Goal: Task Accomplishment & Management: Use online tool/utility

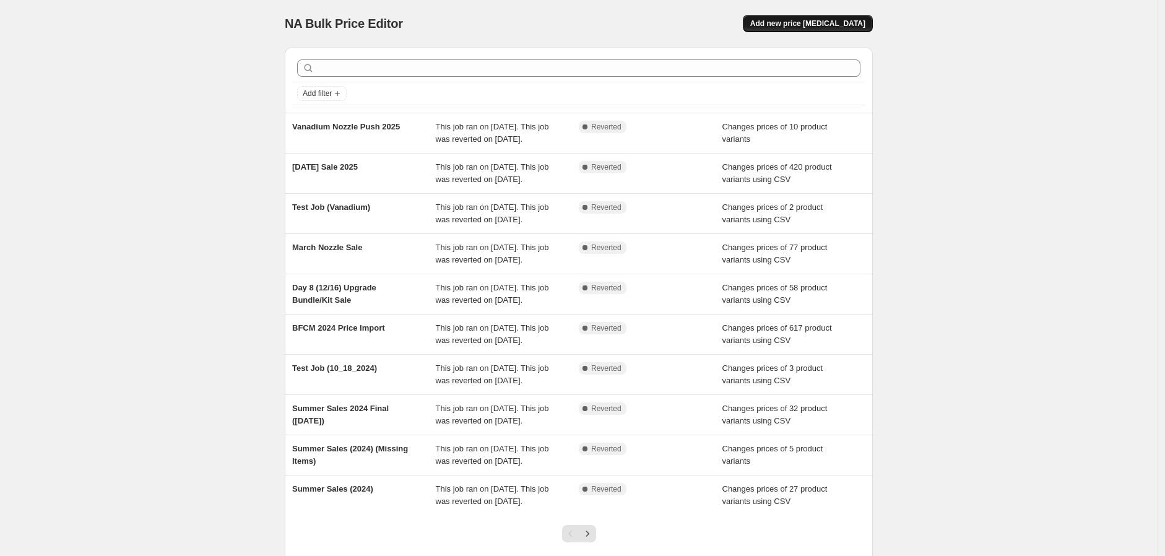
click at [818, 27] on span "Add new price [MEDICAL_DATA]" at bounding box center [807, 24] width 115 height 10
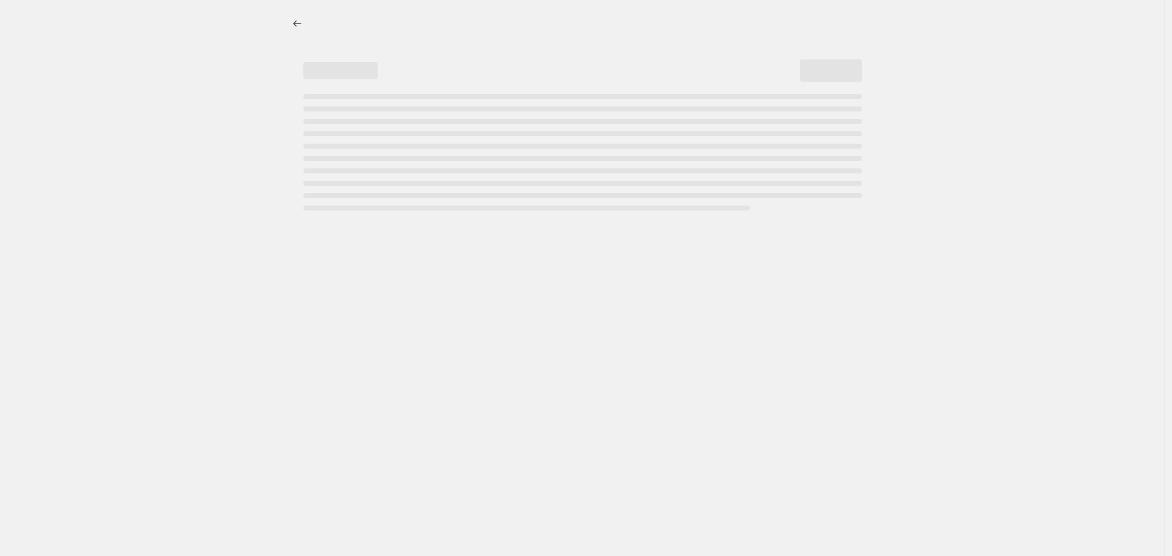
select select "percentage"
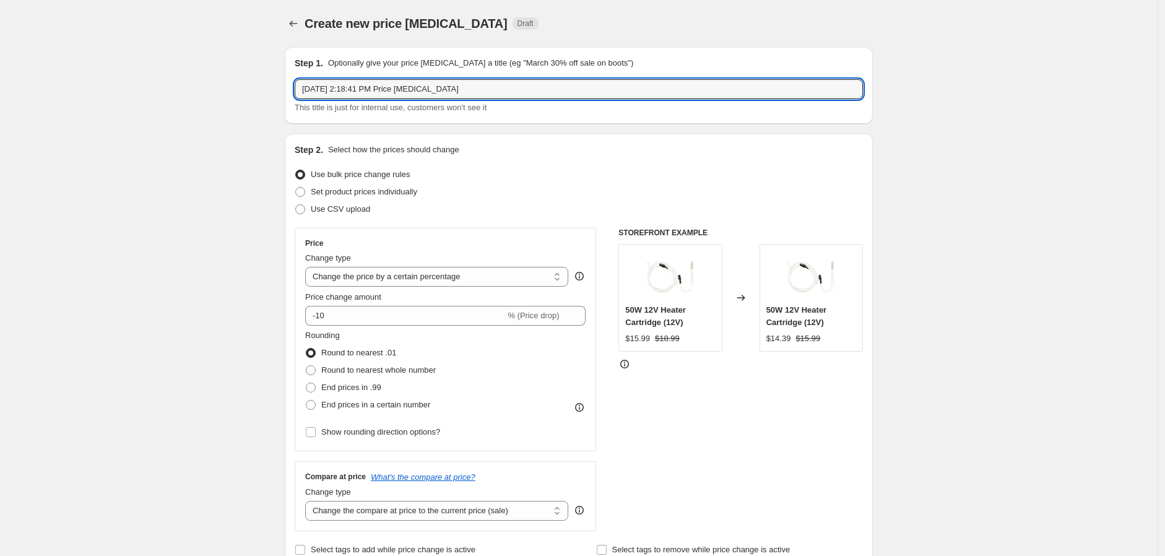
drag, startPoint x: 516, startPoint y: 89, endPoint x: 156, endPoint y: 82, distance: 360.3
type input "BigRep Pricing Import"
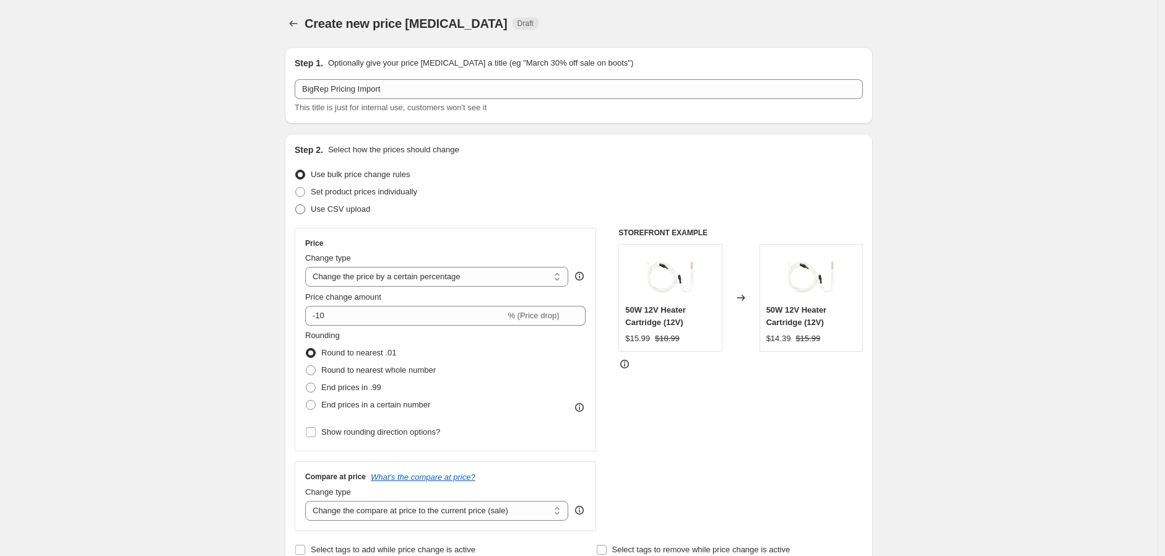
click at [329, 212] on span "Use CSV upload" at bounding box center [340, 208] width 59 height 9
click at [296, 205] on input "Use CSV upload" at bounding box center [295, 204] width 1 height 1
radio input "true"
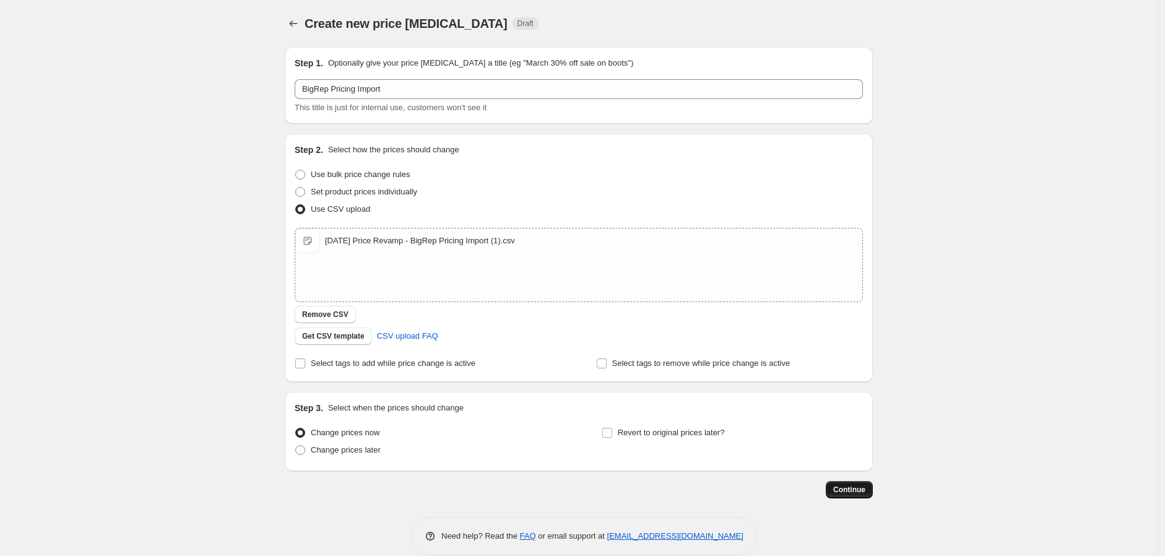
click at [847, 490] on span "Continue" at bounding box center [849, 490] width 32 height 10
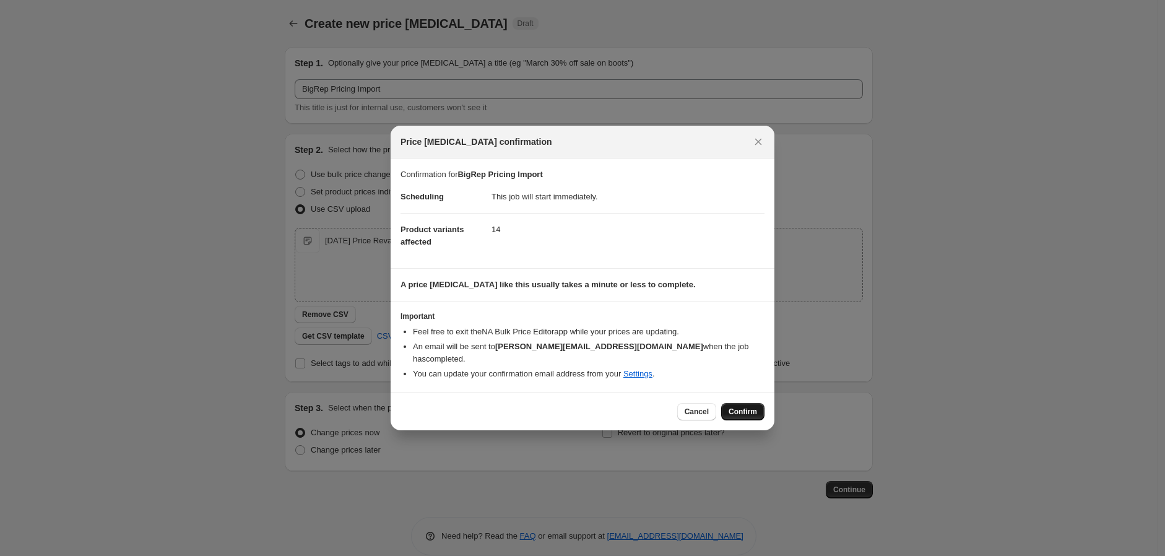
click at [740, 410] on span "Confirm" at bounding box center [743, 412] width 28 height 10
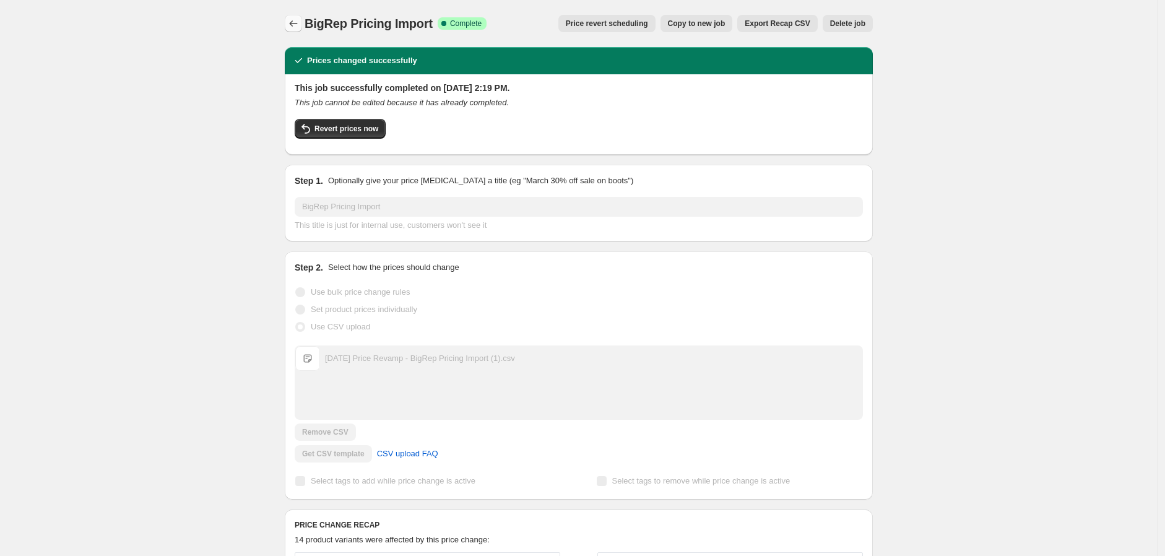
click at [300, 20] on icon "Price change jobs" at bounding box center [293, 23] width 12 height 12
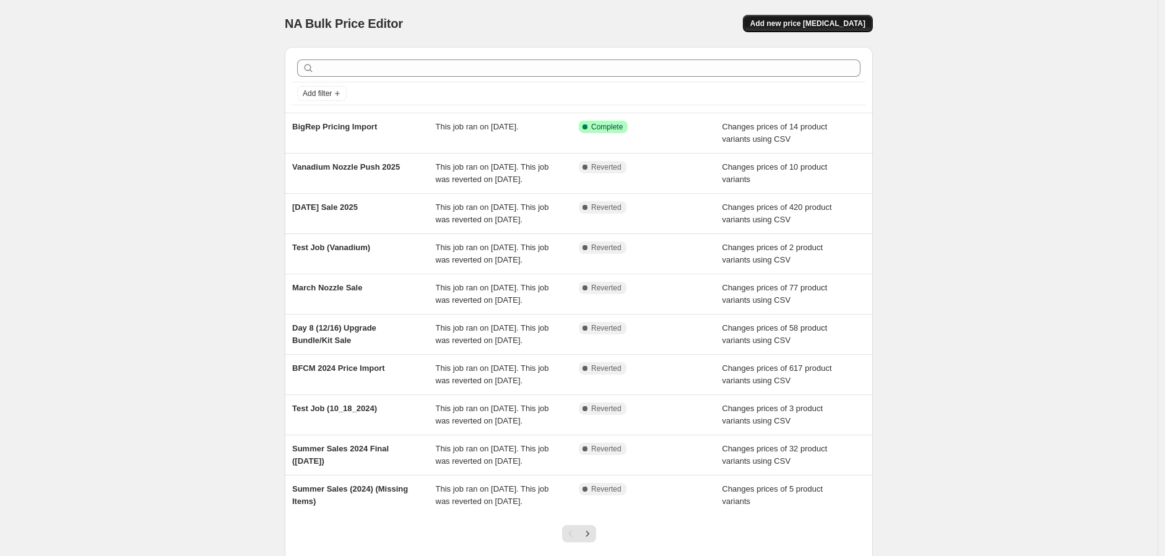
click at [845, 22] on span "Add new price [MEDICAL_DATA]" at bounding box center [807, 24] width 115 height 10
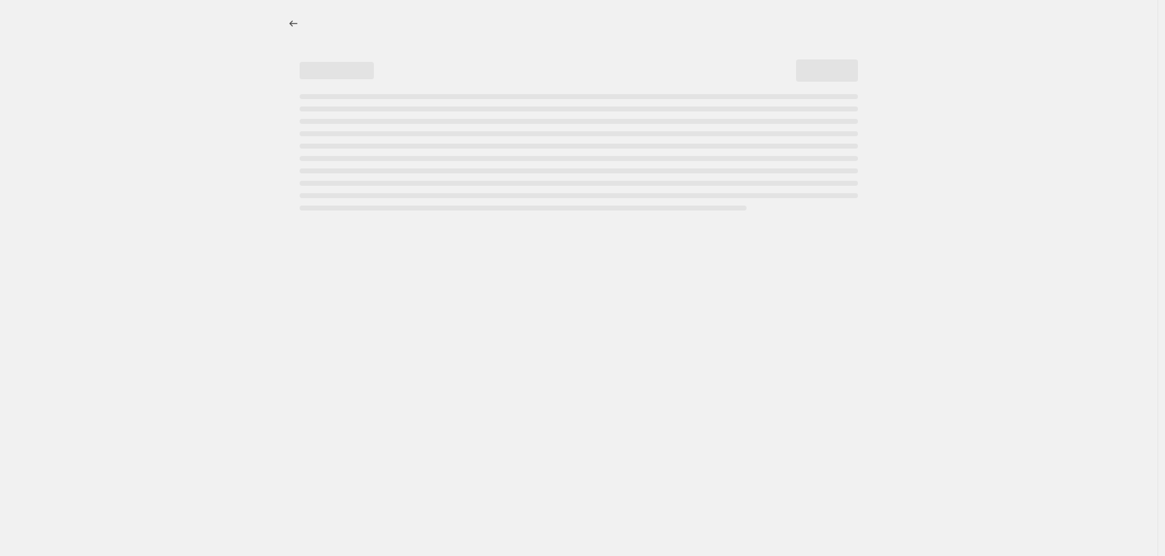
select select "percentage"
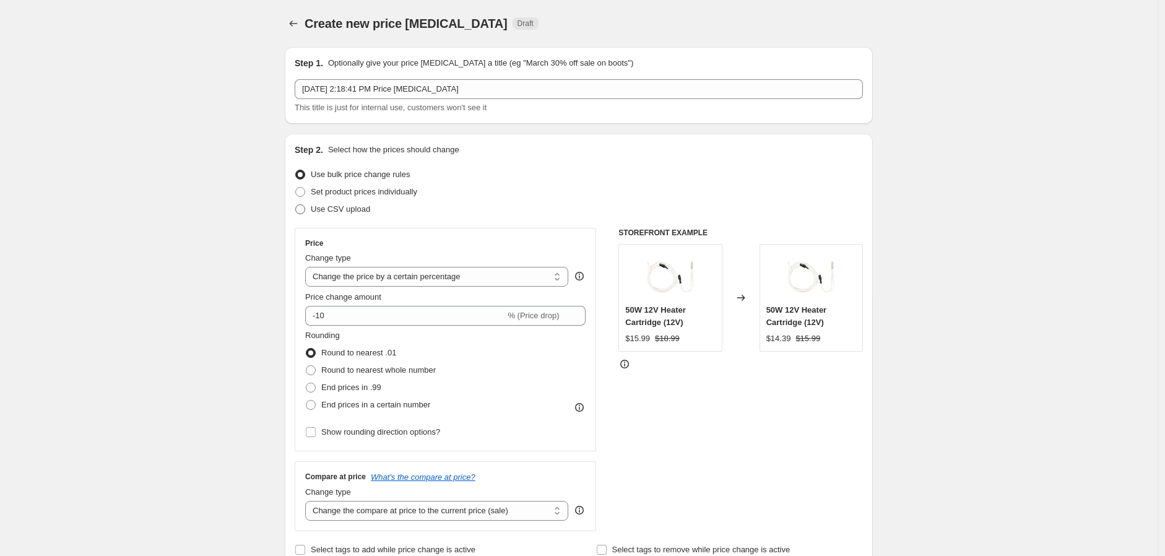
click at [345, 211] on span "Use CSV upload" at bounding box center [340, 208] width 59 height 9
click at [296, 205] on input "Use CSV upload" at bounding box center [295, 204] width 1 height 1
radio input "true"
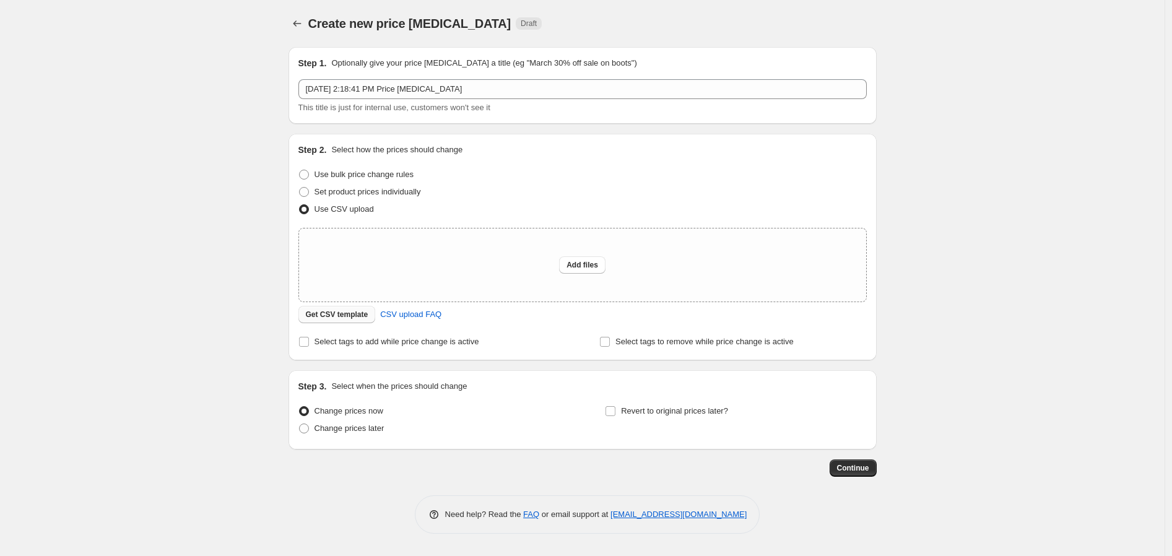
click at [344, 319] on button "Get CSV template" at bounding box center [336, 314] width 77 height 17
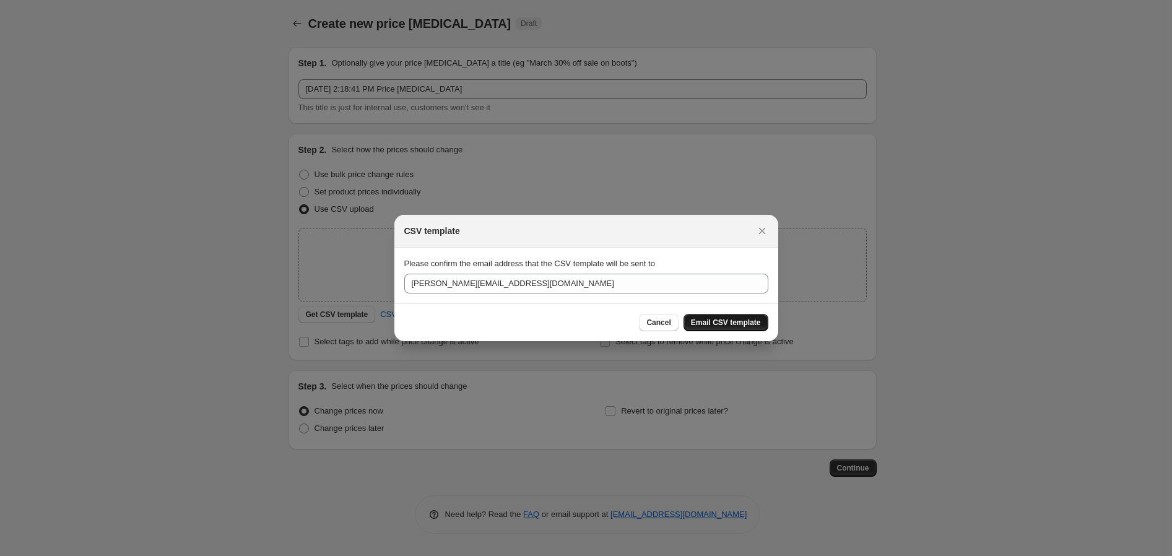
click at [731, 322] on span "Email CSV template" at bounding box center [726, 323] width 70 height 10
